Goal: Find specific page/section: Find specific page/section

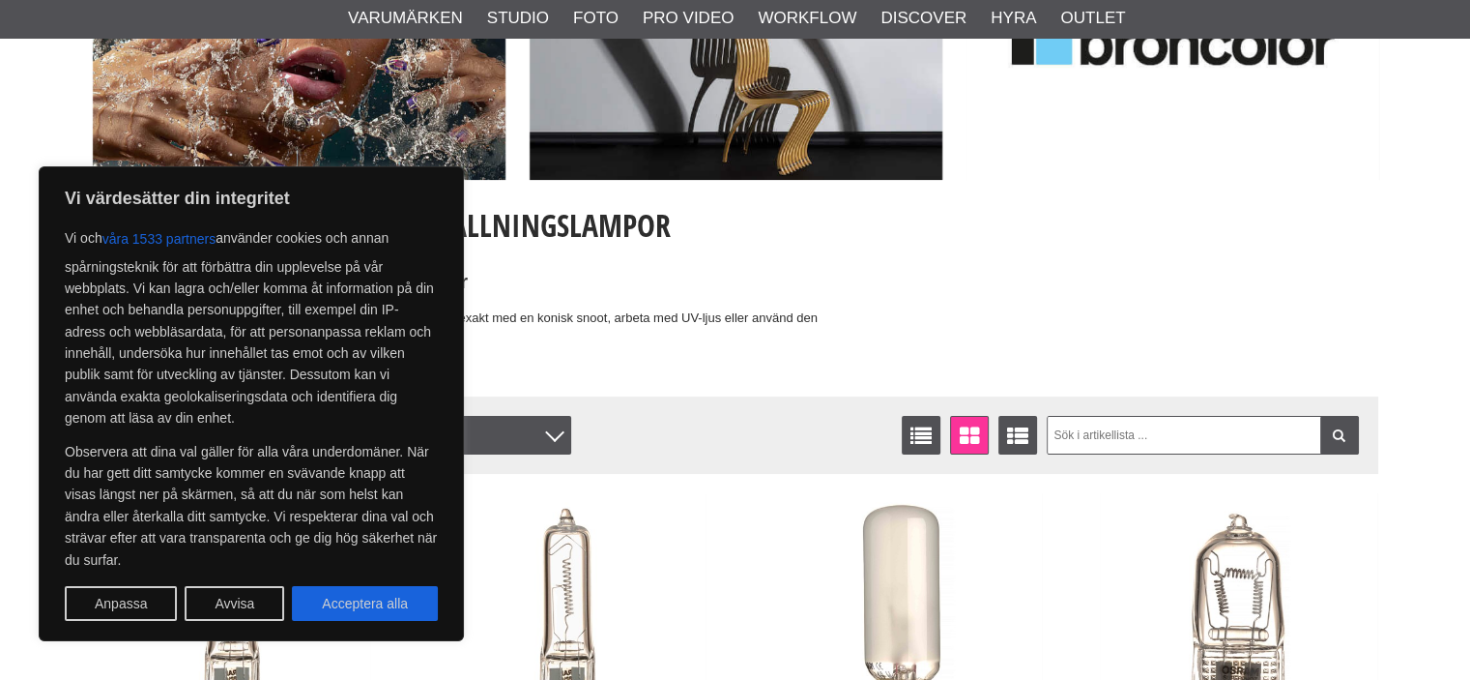
scroll to position [387, 0]
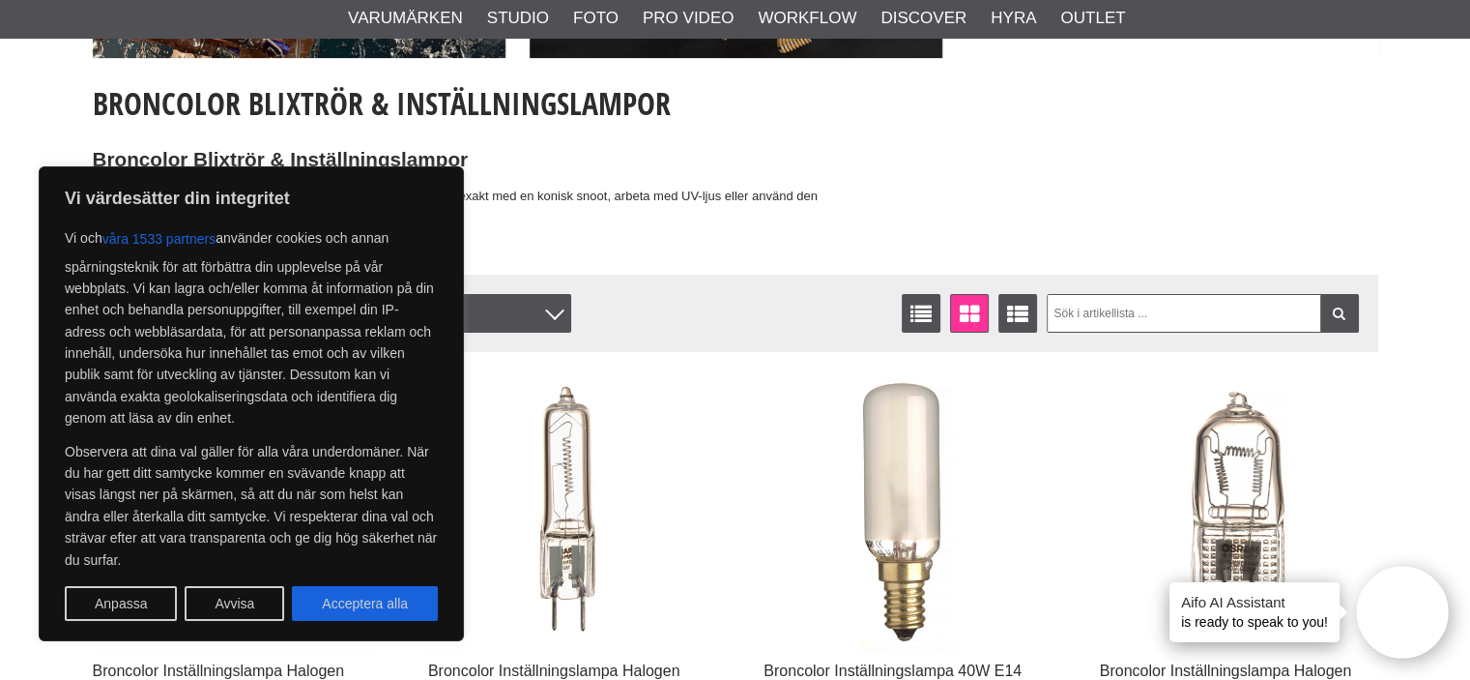
drag, startPoint x: 380, startPoint y: 610, endPoint x: 468, endPoint y: 570, distance: 96.5
click at [381, 608] on button "Acceptera alla" at bounding box center [365, 603] width 146 height 35
checkbox input "true"
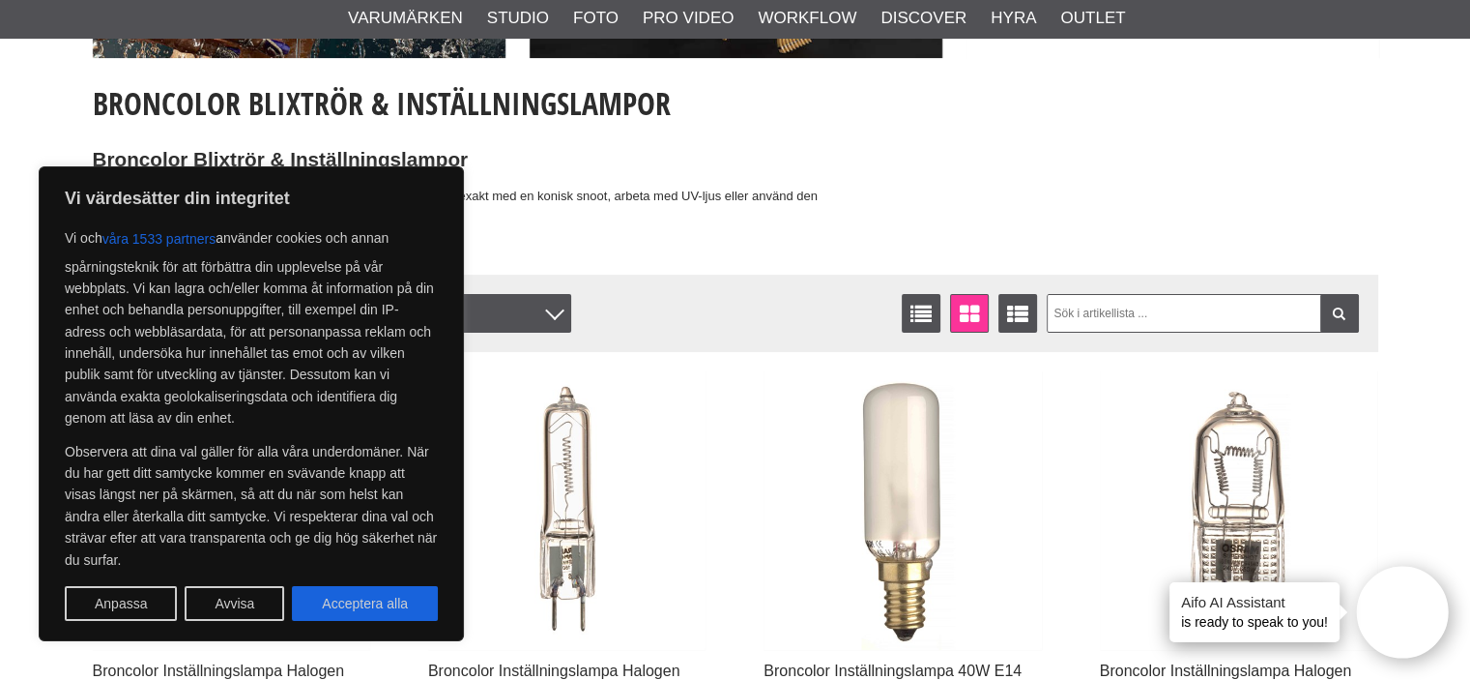
checkbox input "true"
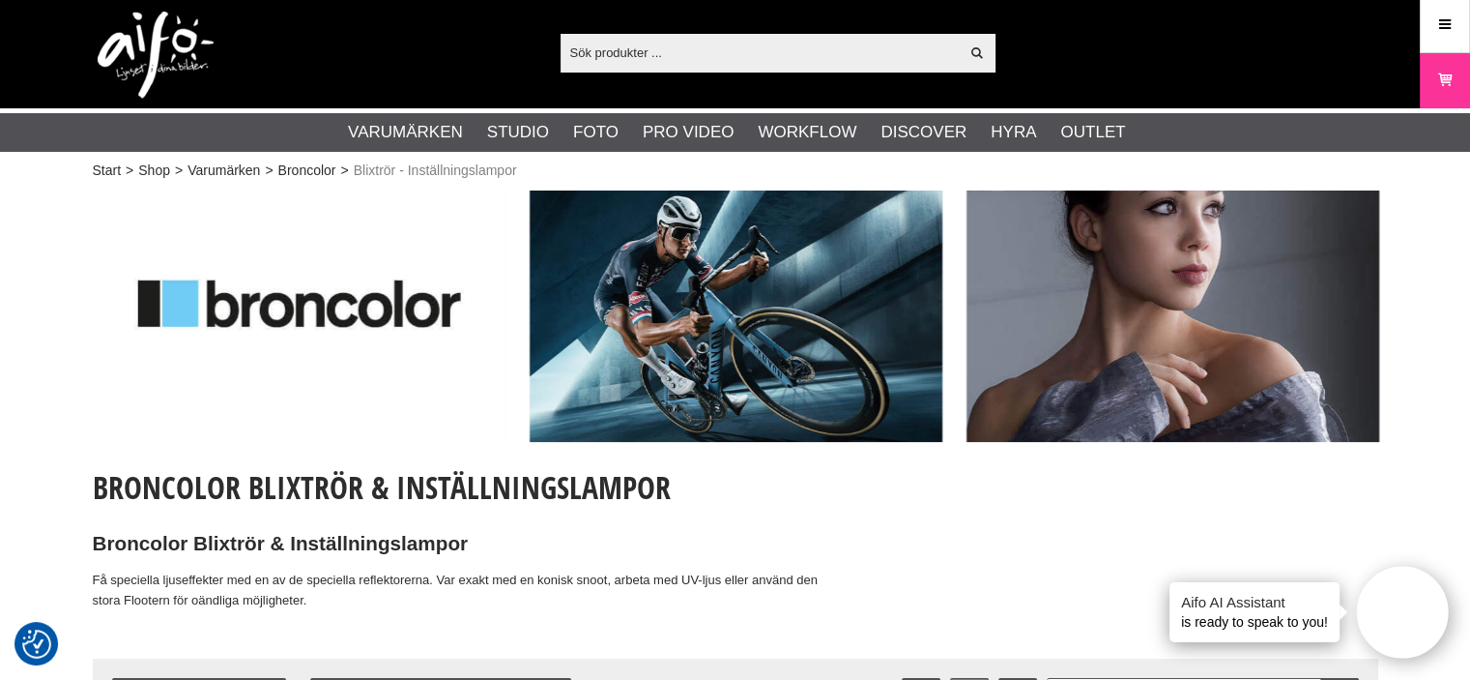
scroll to position [0, 0]
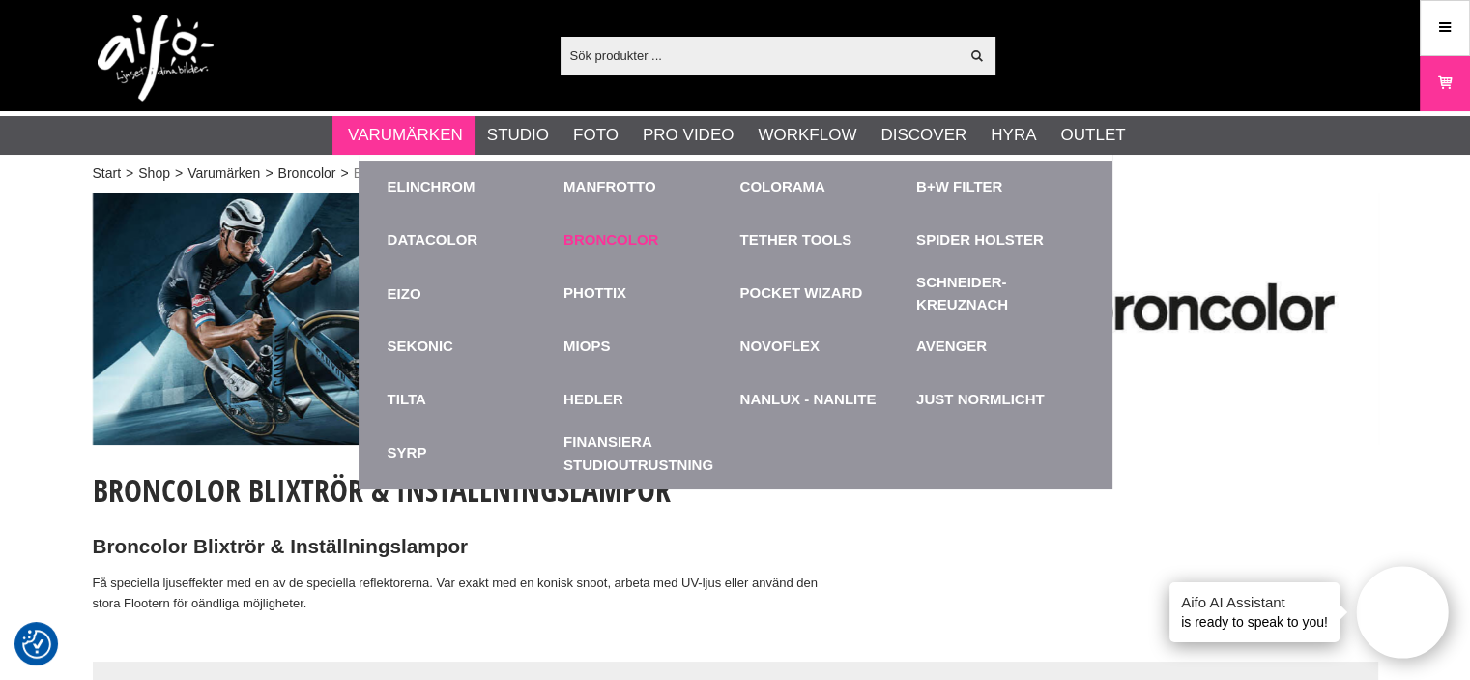
click at [617, 242] on link "Broncolor" at bounding box center [611, 240] width 95 height 22
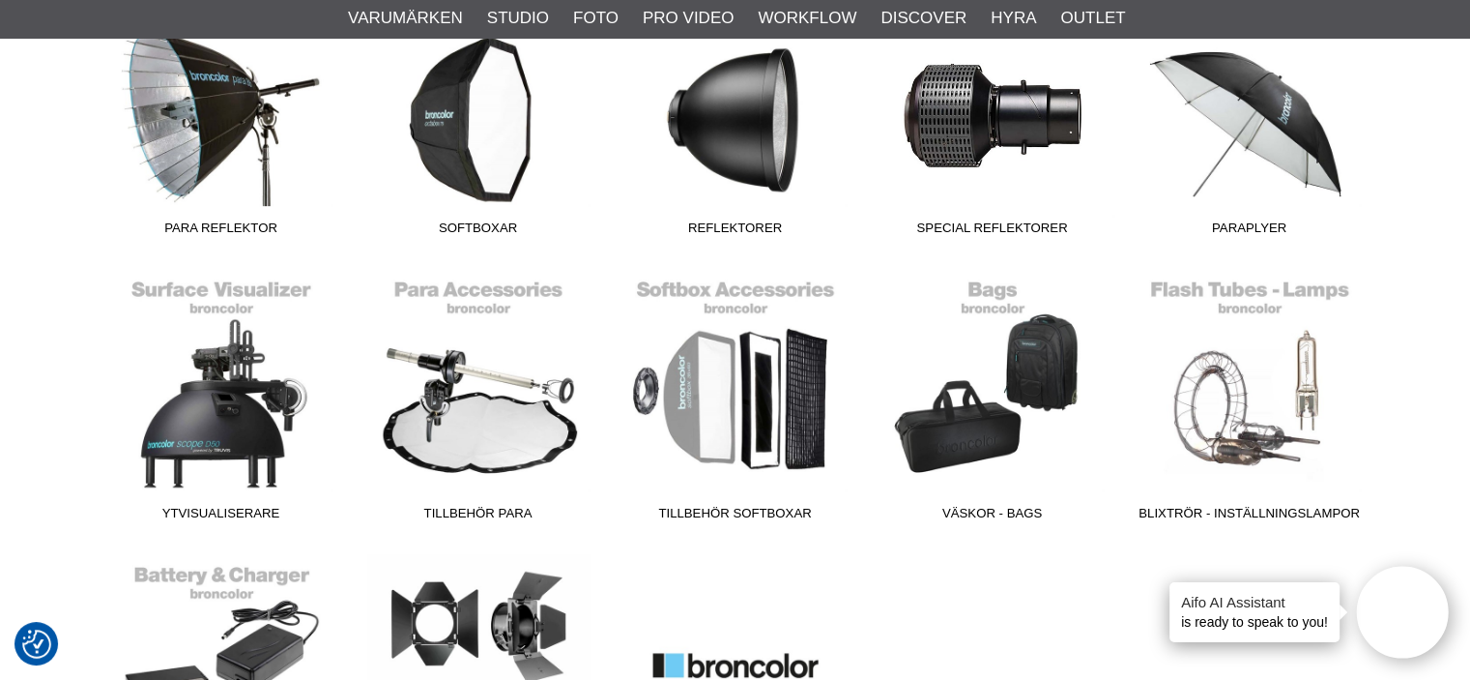
scroll to position [870, 0]
